Goal: Transaction & Acquisition: Obtain resource

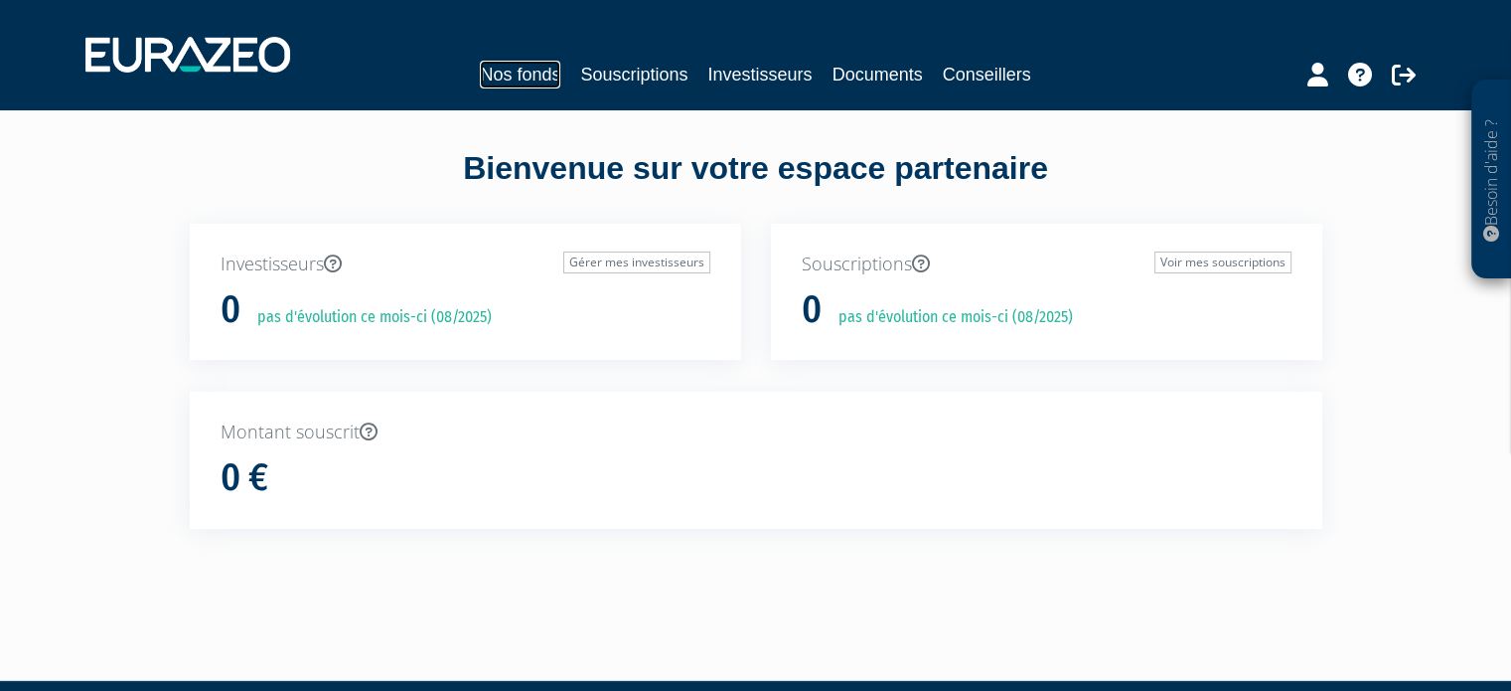
click at [517, 66] on link "Nos fonds" at bounding box center [520, 75] width 80 height 28
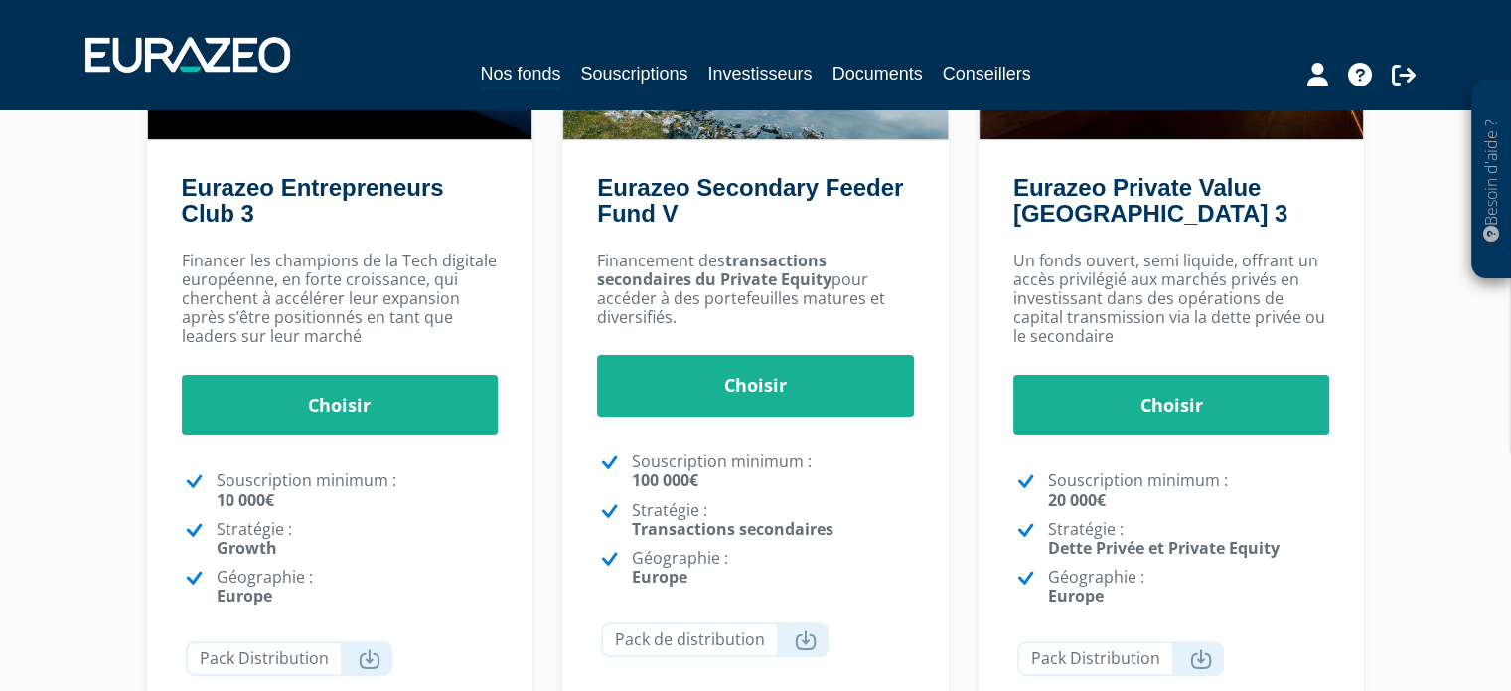
scroll to position [358, 0]
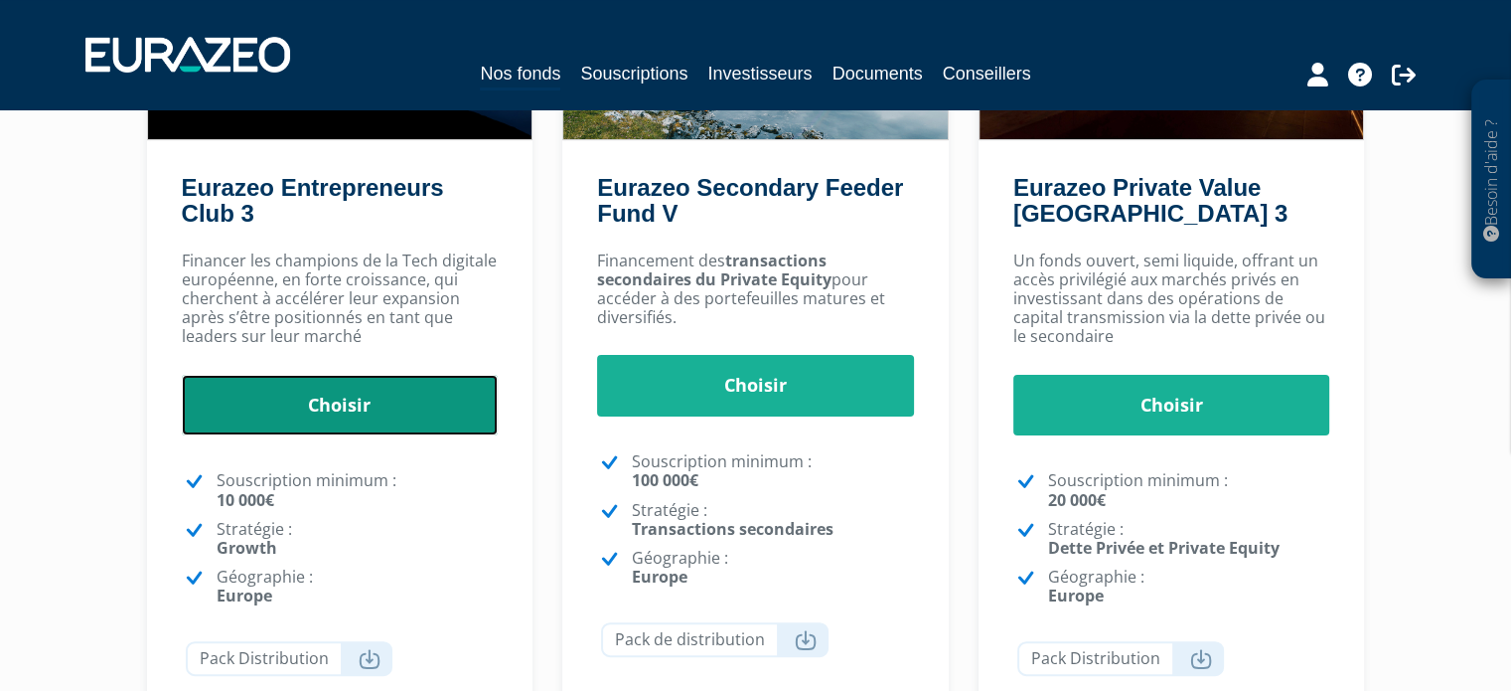
click at [449, 375] on link "Choisir" at bounding box center [340, 406] width 317 height 62
